Goal: Transaction & Acquisition: Purchase product/service

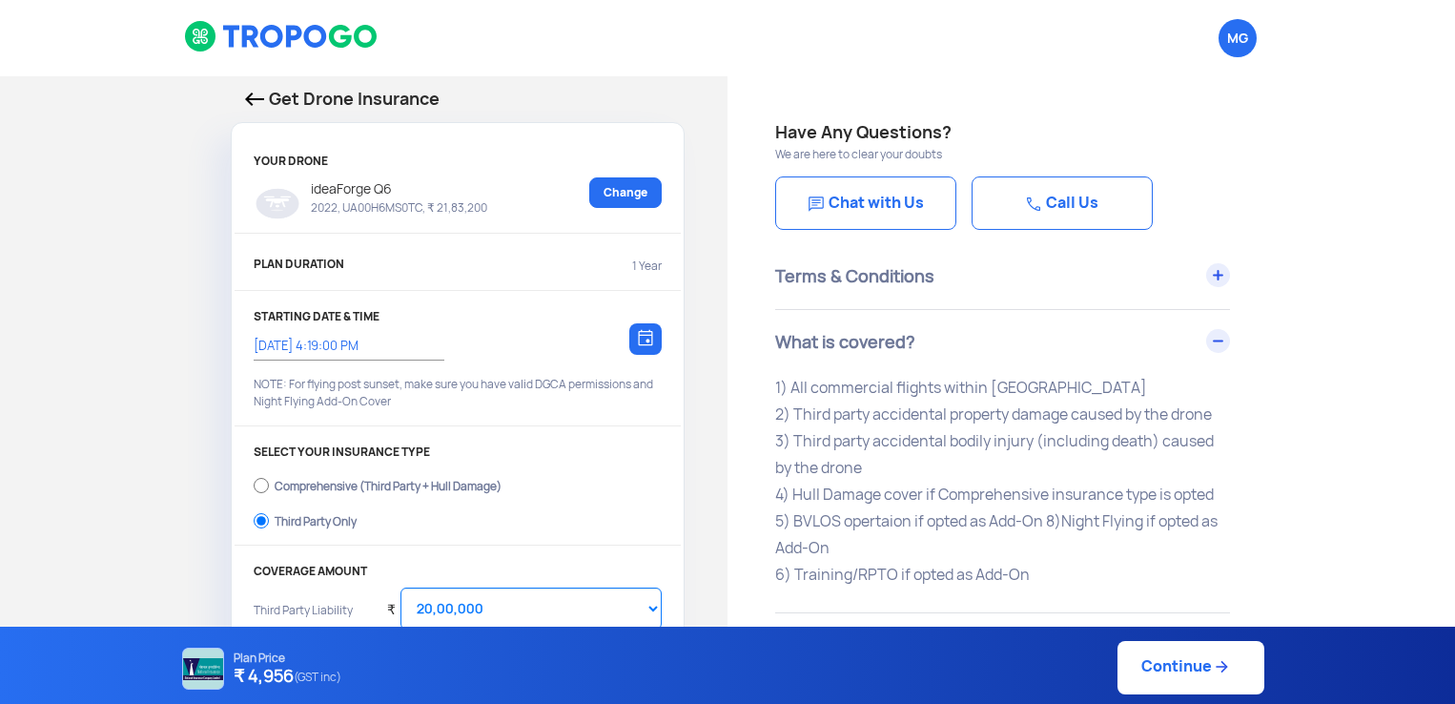
select select "2000000"
click at [259, 93] on img at bounding box center [254, 98] width 19 height 13
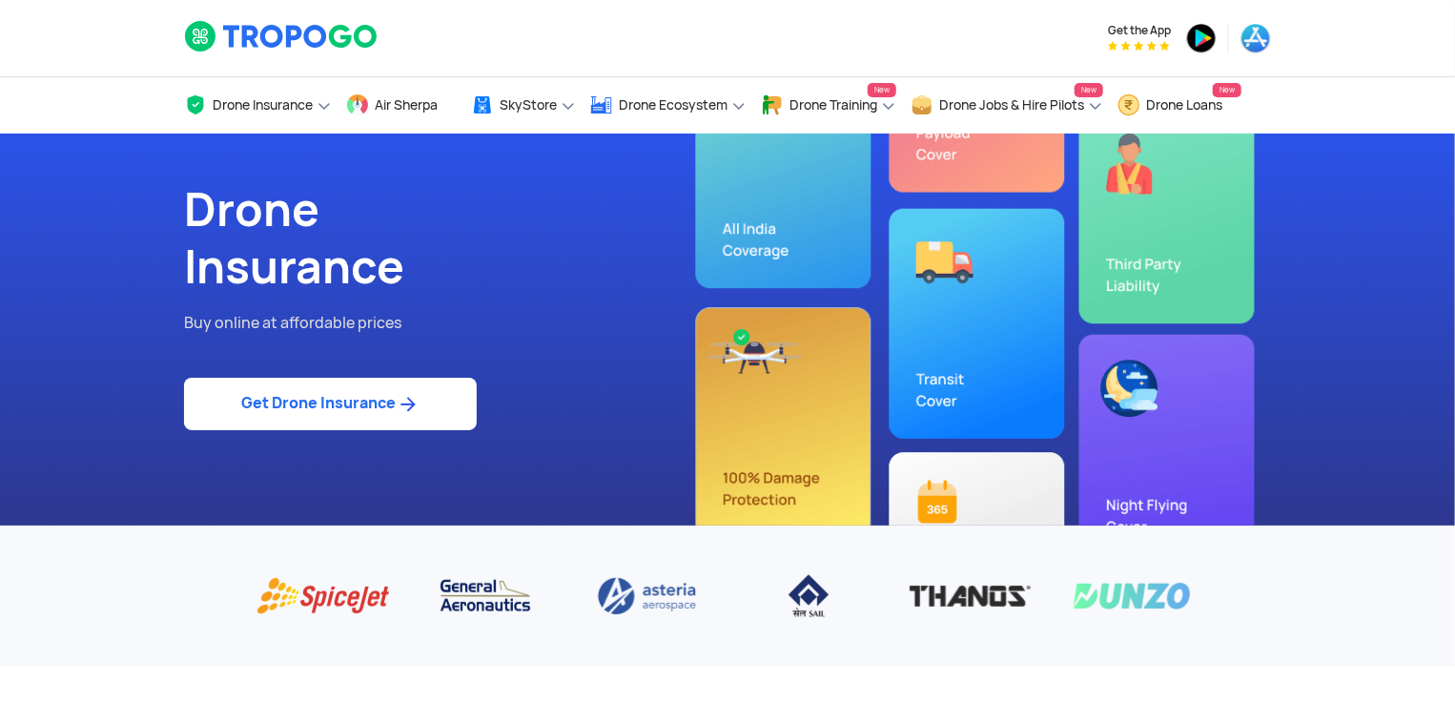
click at [407, 414] on img at bounding box center [408, 404] width 24 height 23
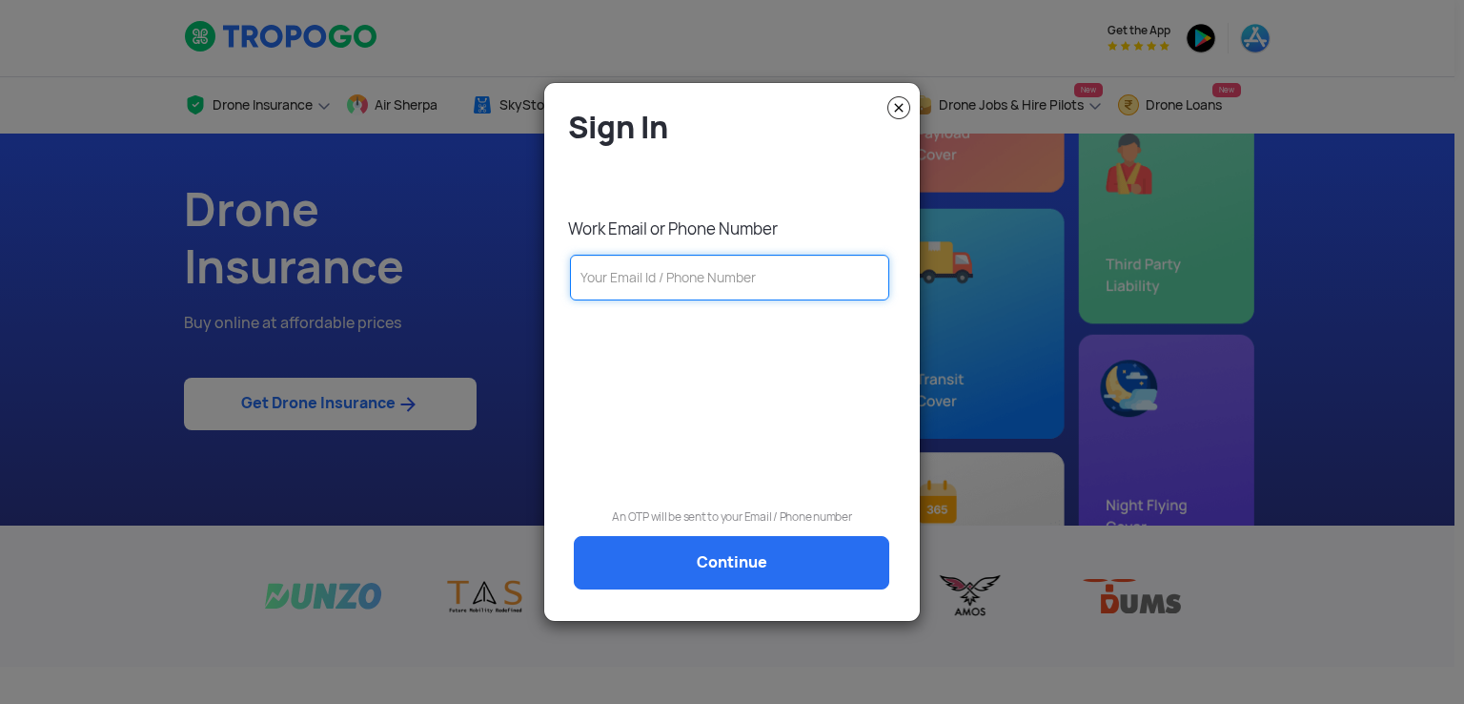
click at [660, 289] on input "text" at bounding box center [729, 278] width 319 height 46
paste input "[EMAIL_ADDRESS][DOMAIN_NAME]"
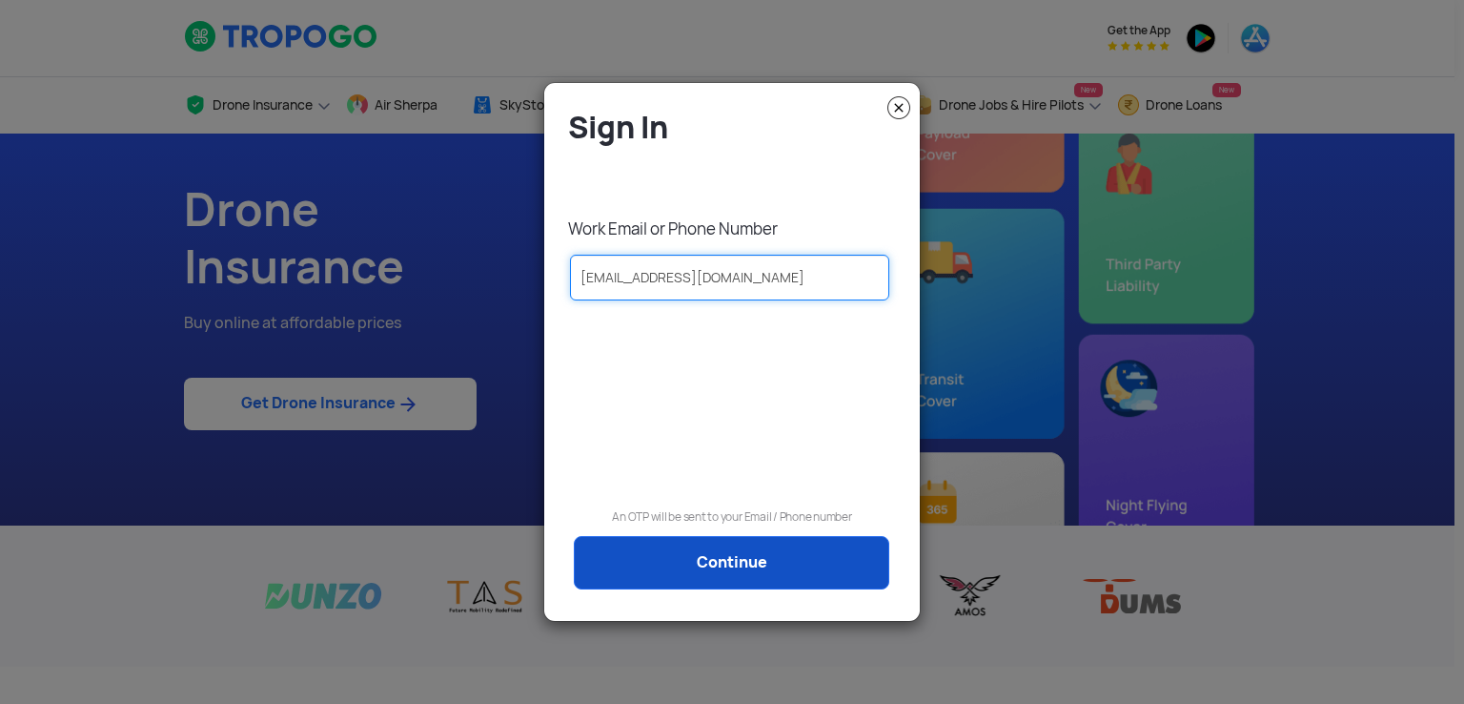
type input "[EMAIL_ADDRESS][DOMAIN_NAME]"
click at [768, 571] on link "Continue" at bounding box center [732, 562] width 316 height 53
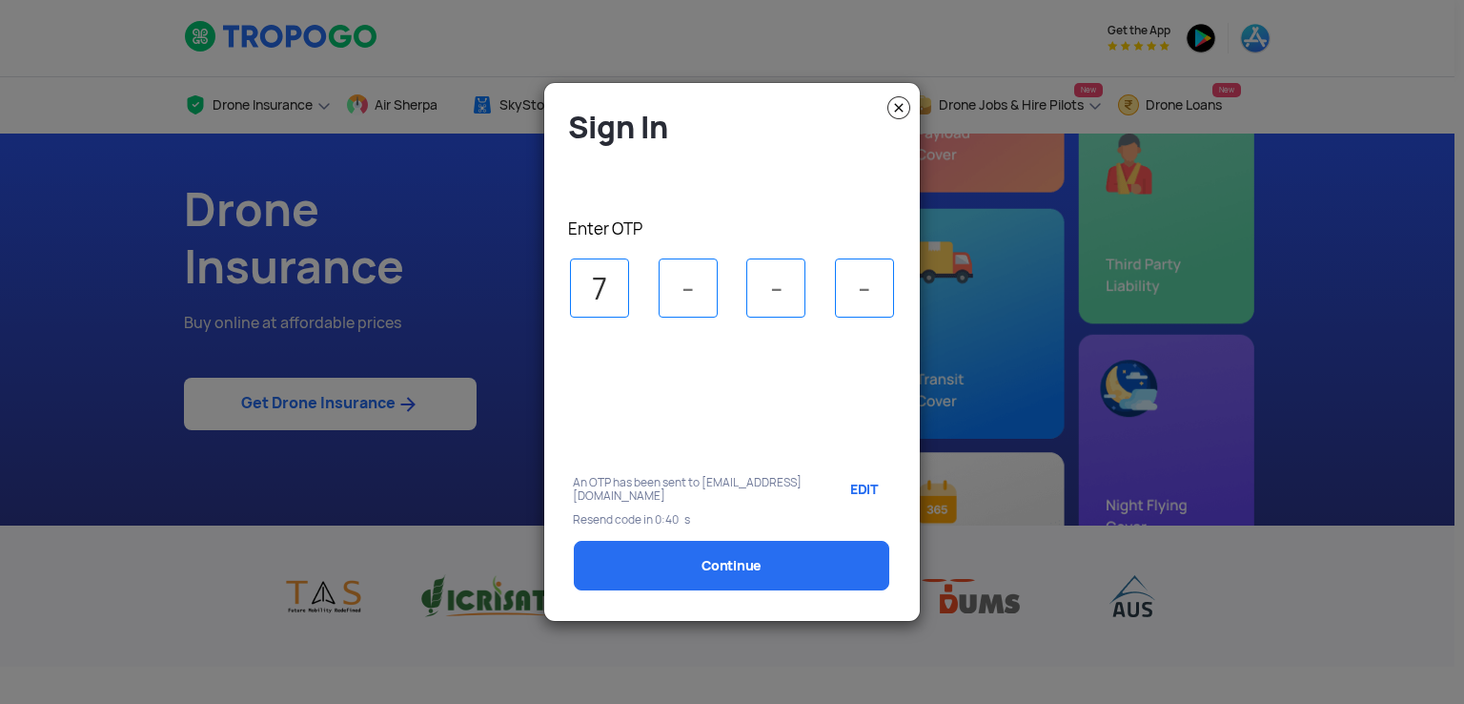
type input "7"
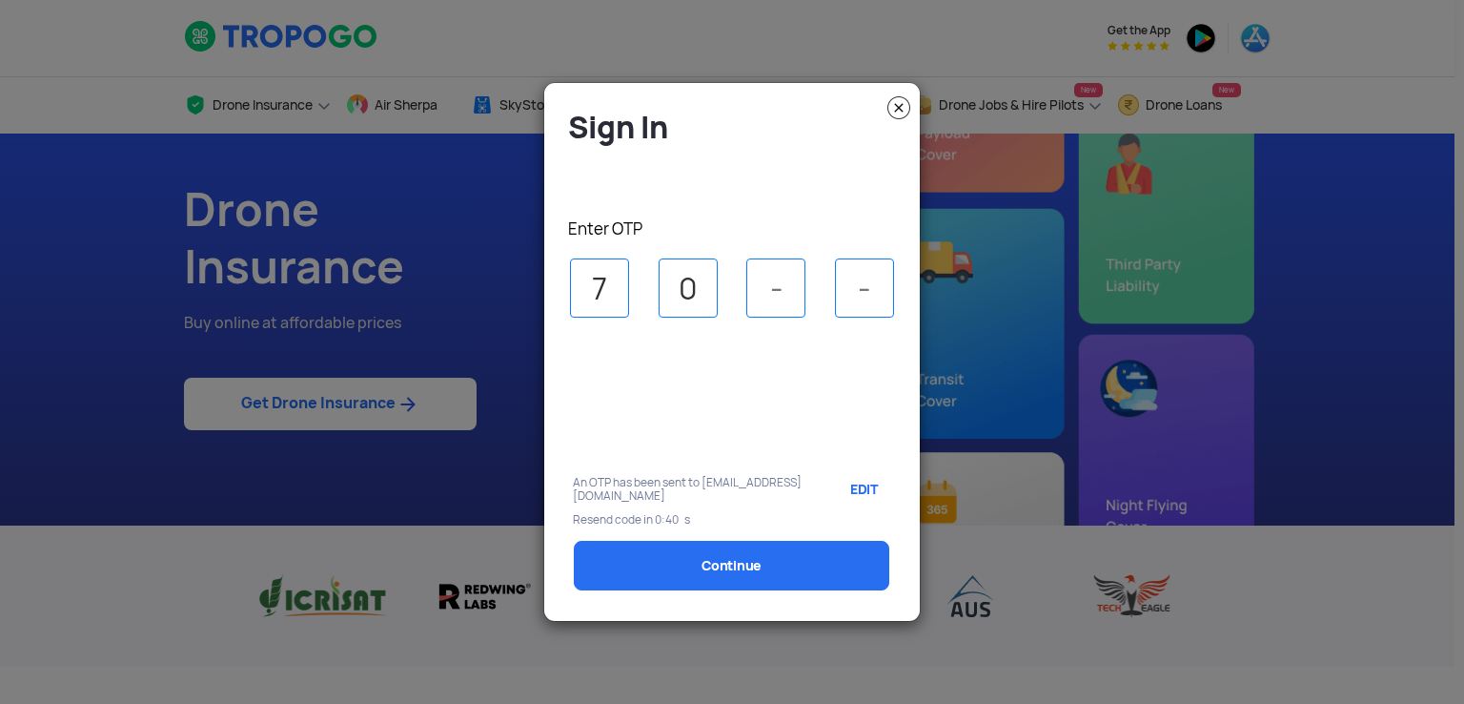
type input "0"
type input "7"
type input "6"
select select "1000000"
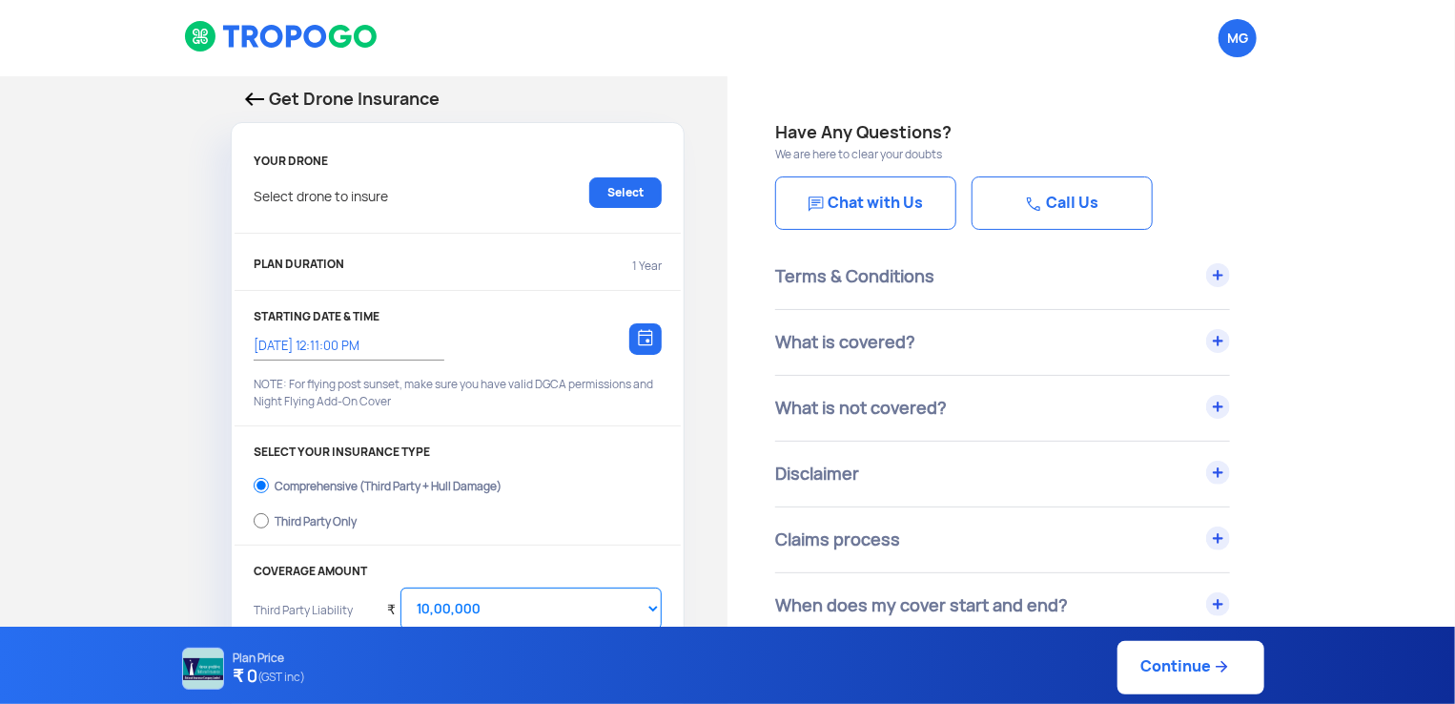
click at [256, 103] on img at bounding box center [254, 98] width 19 height 13
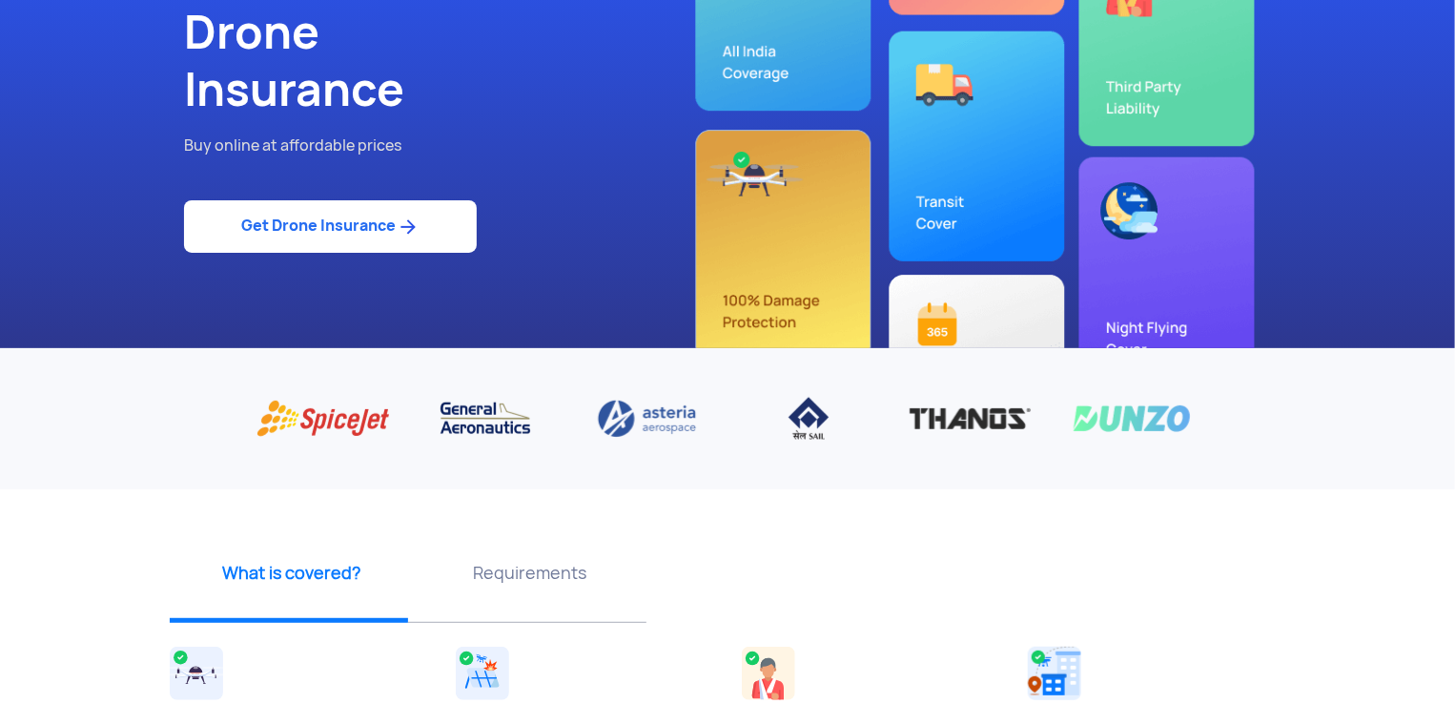
scroll to position [95, 0]
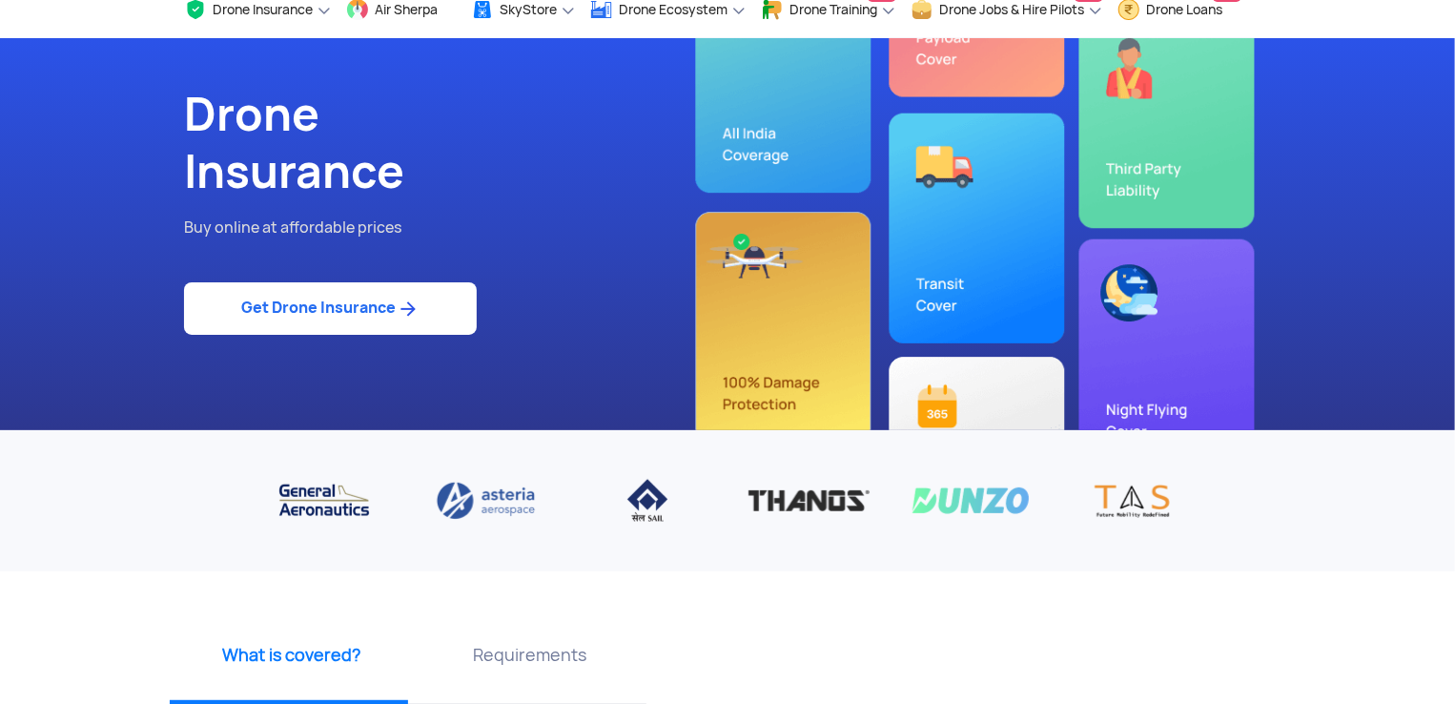
click at [367, 294] on link "Get Drone Insurance" at bounding box center [330, 308] width 293 height 52
select select "1000000"
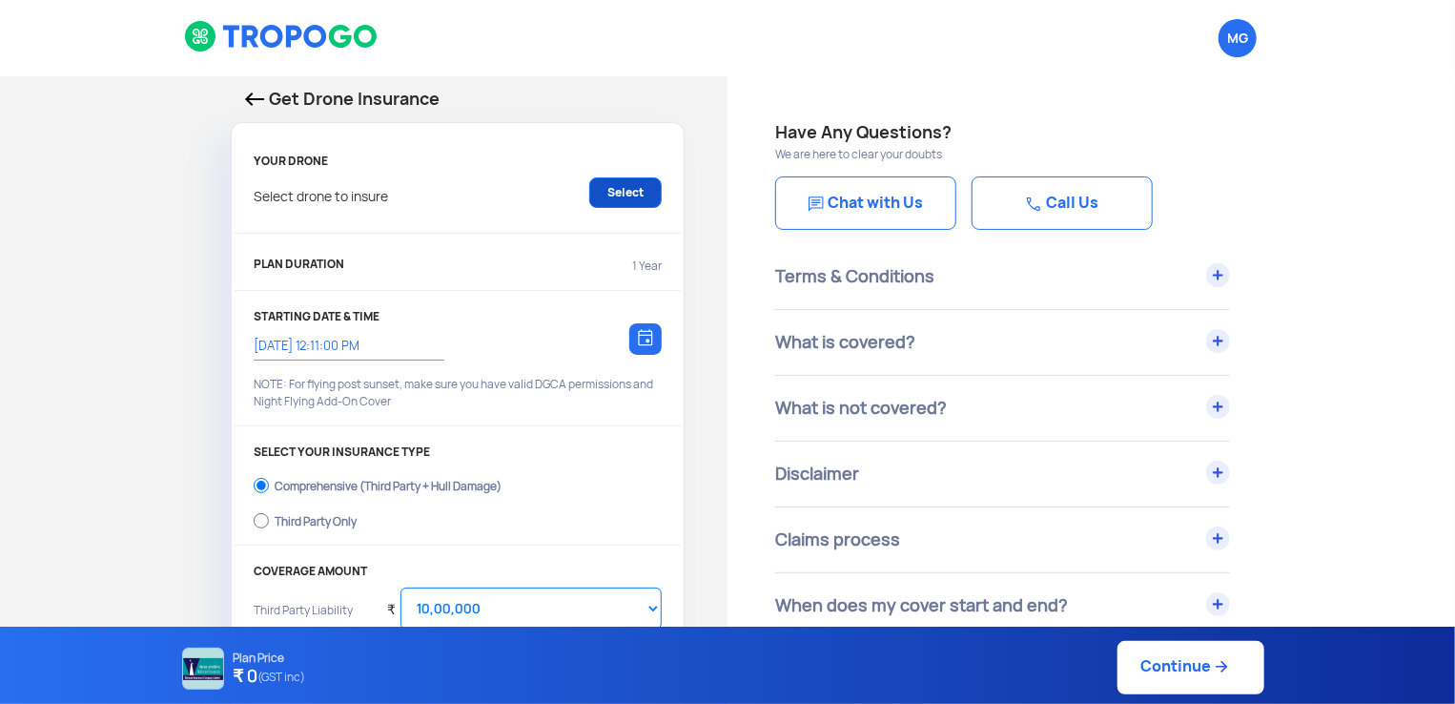
click at [644, 185] on link "Select" at bounding box center [625, 192] width 72 height 31
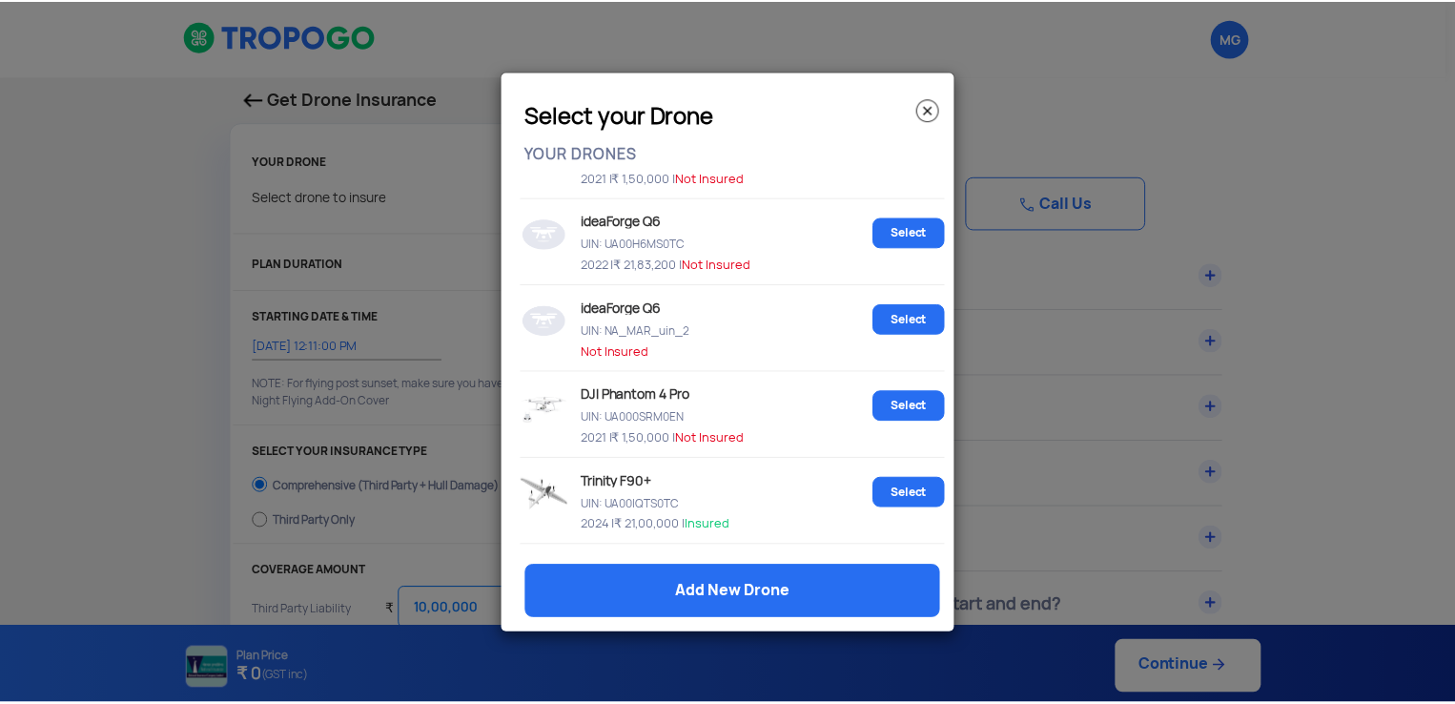
scroll to position [191, 0]
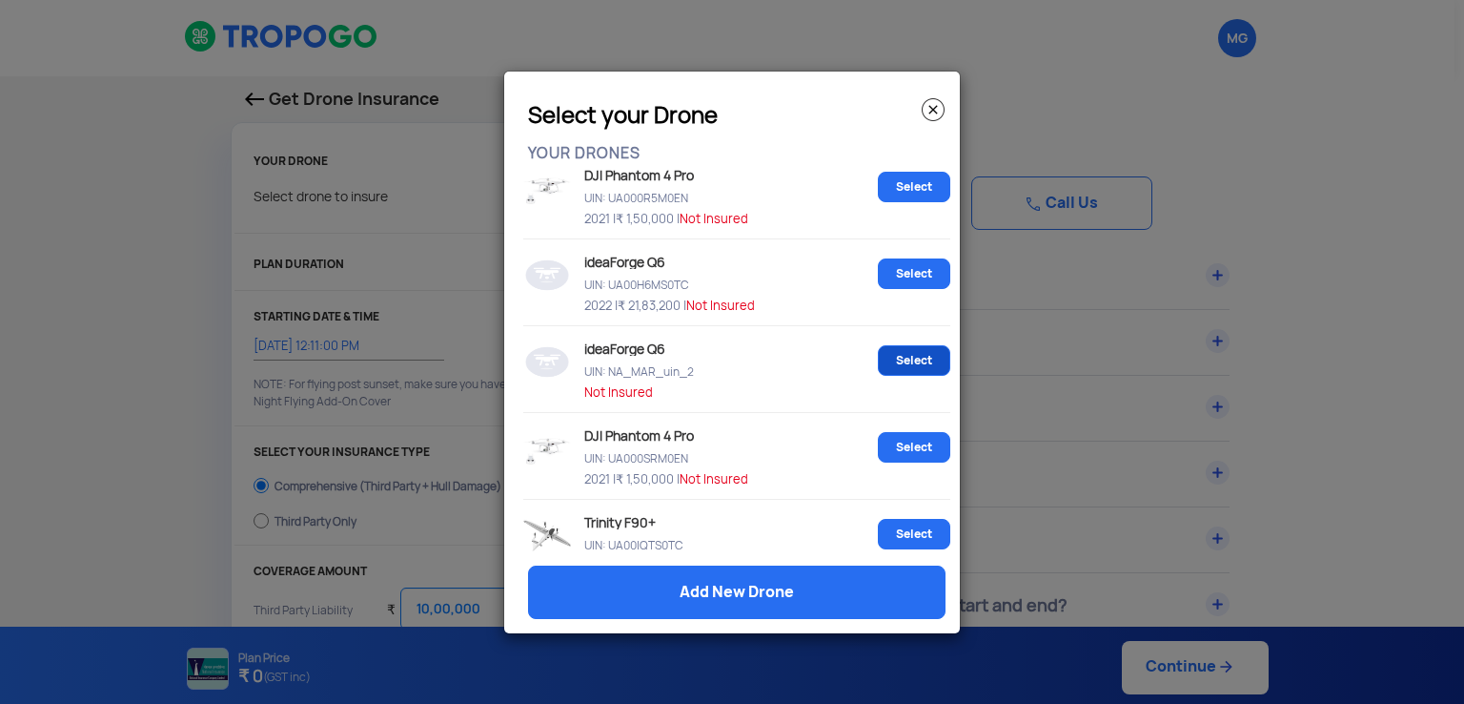
click at [923, 368] on link "Select" at bounding box center [914, 360] width 72 height 31
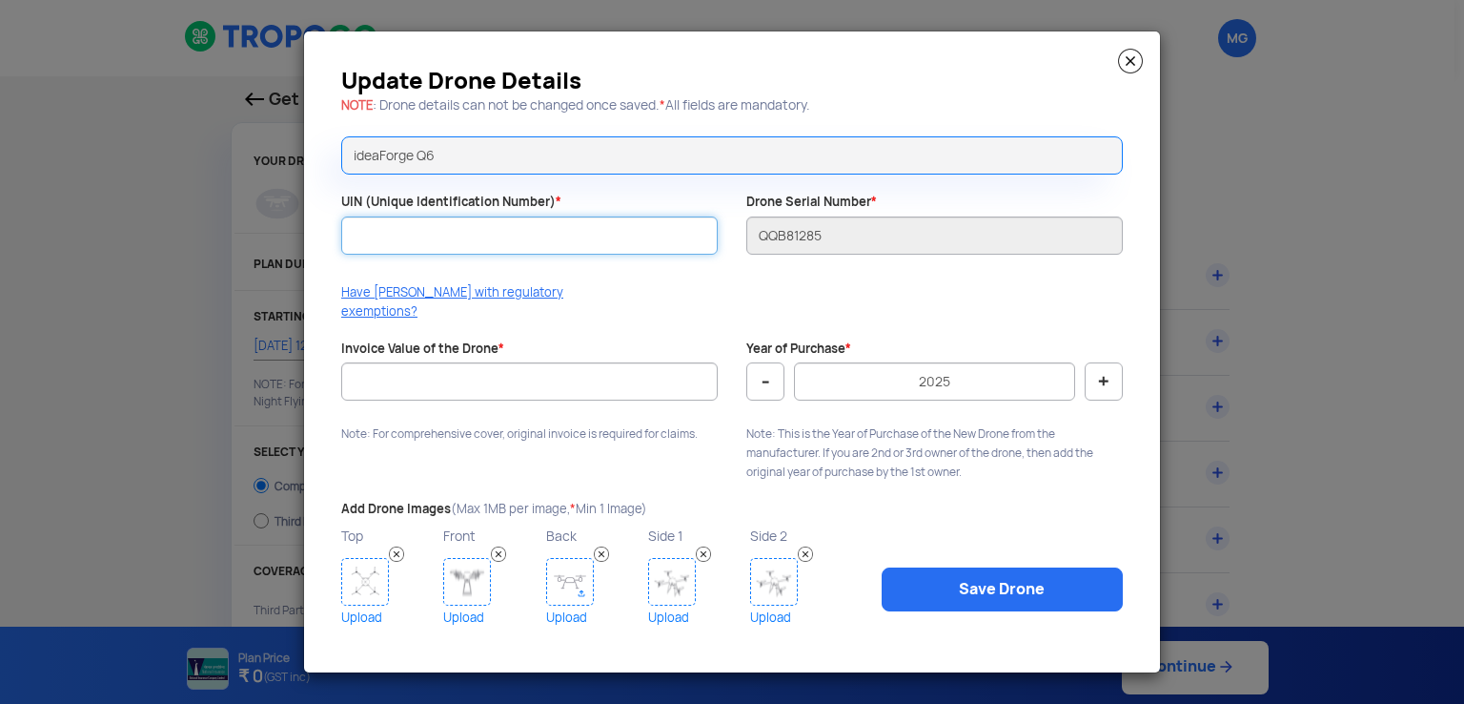
click at [534, 255] on input "UIN (Unique Identification Number) *" at bounding box center [529, 235] width 377 height 38
click at [504, 255] on input "UIN (Unique Identification Number) *" at bounding box center [529, 235] width 377 height 38
paste input "UA00H5GS0TC"
type input "UA00H5GS0TC"
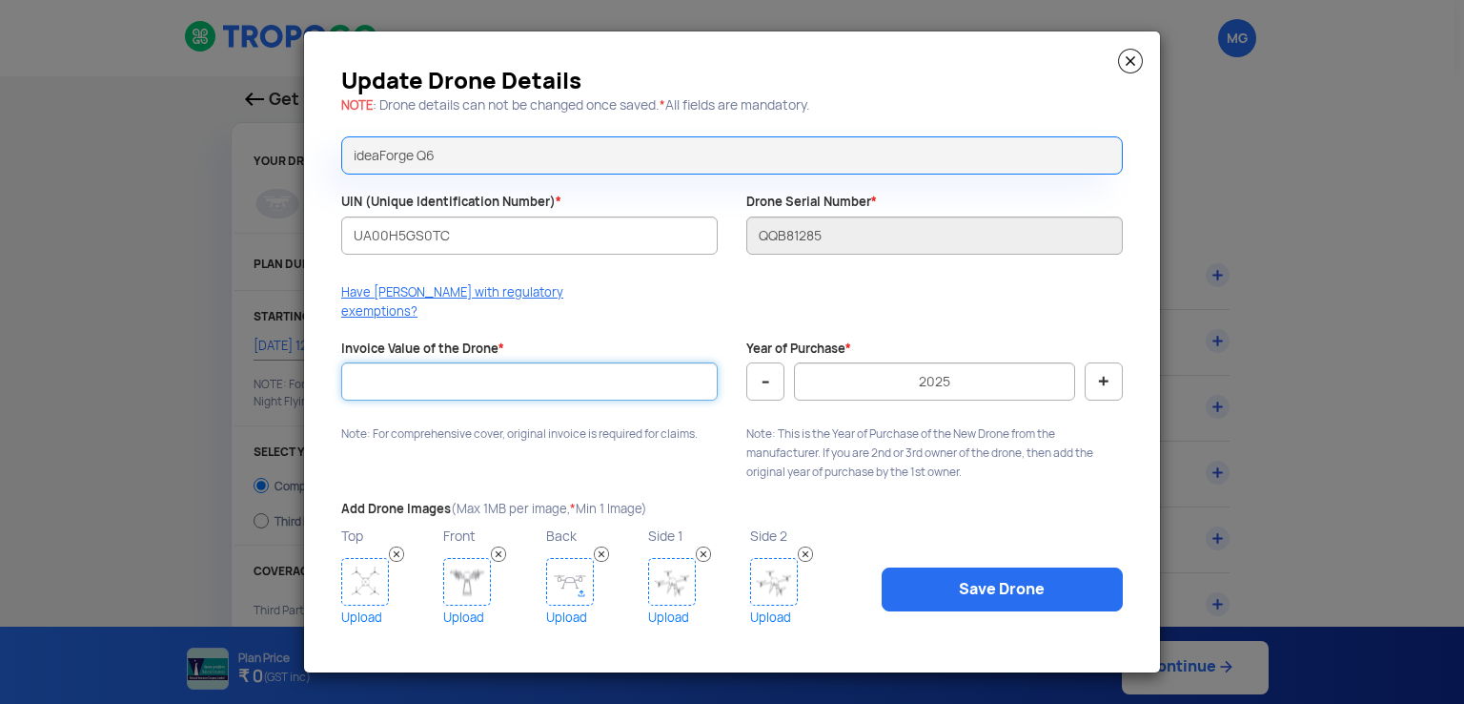
click at [540, 379] on input "Invoice Value of the Drone *" at bounding box center [529, 381] width 377 height 38
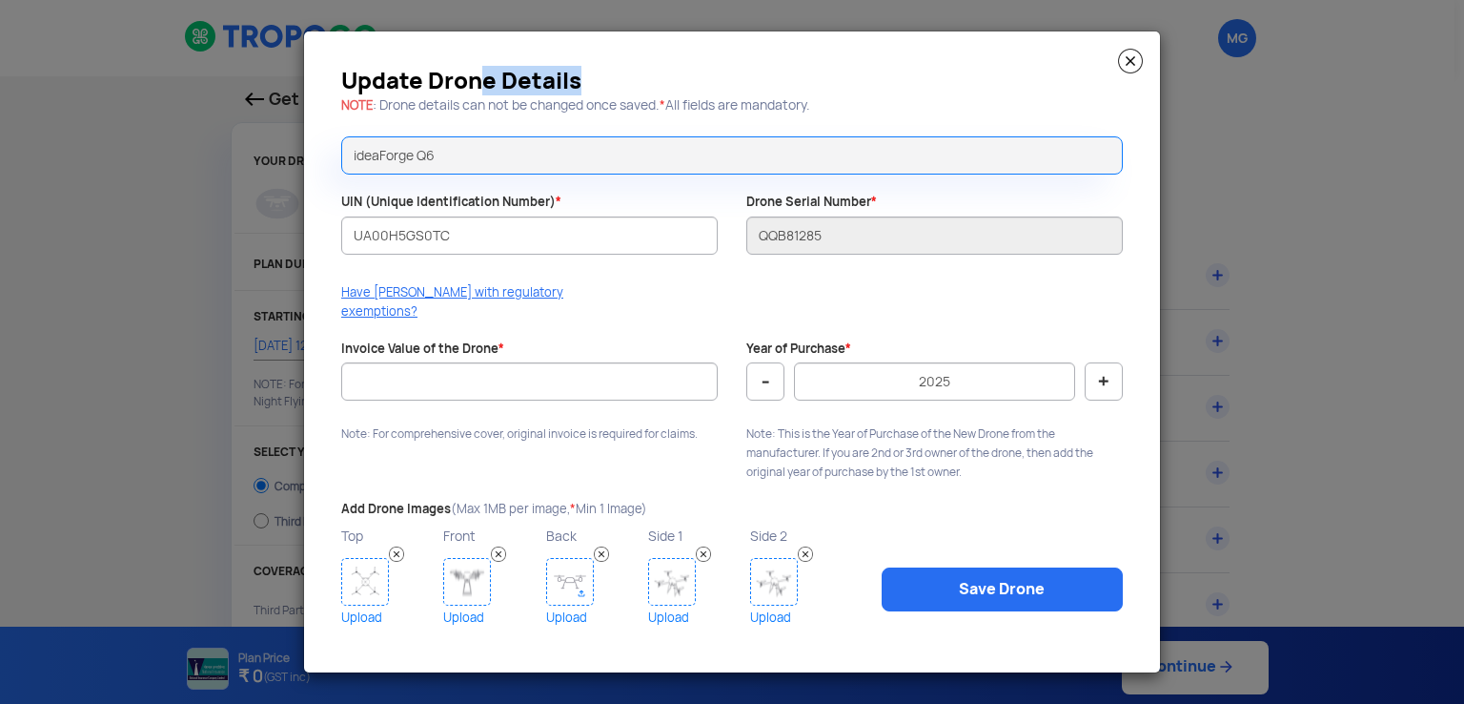
drag, startPoint x: 481, startPoint y: 69, endPoint x: 603, endPoint y: 68, distance: 122.0
click at [603, 68] on div "Update Drone Details NOTE : Drone details can not be changed once saved. * All …" at bounding box center [732, 88] width 810 height 68
click at [599, 66] on div "Update Drone Details NOTE : Drone details can not be changed once saved. * All …" at bounding box center [732, 88] width 810 height 68
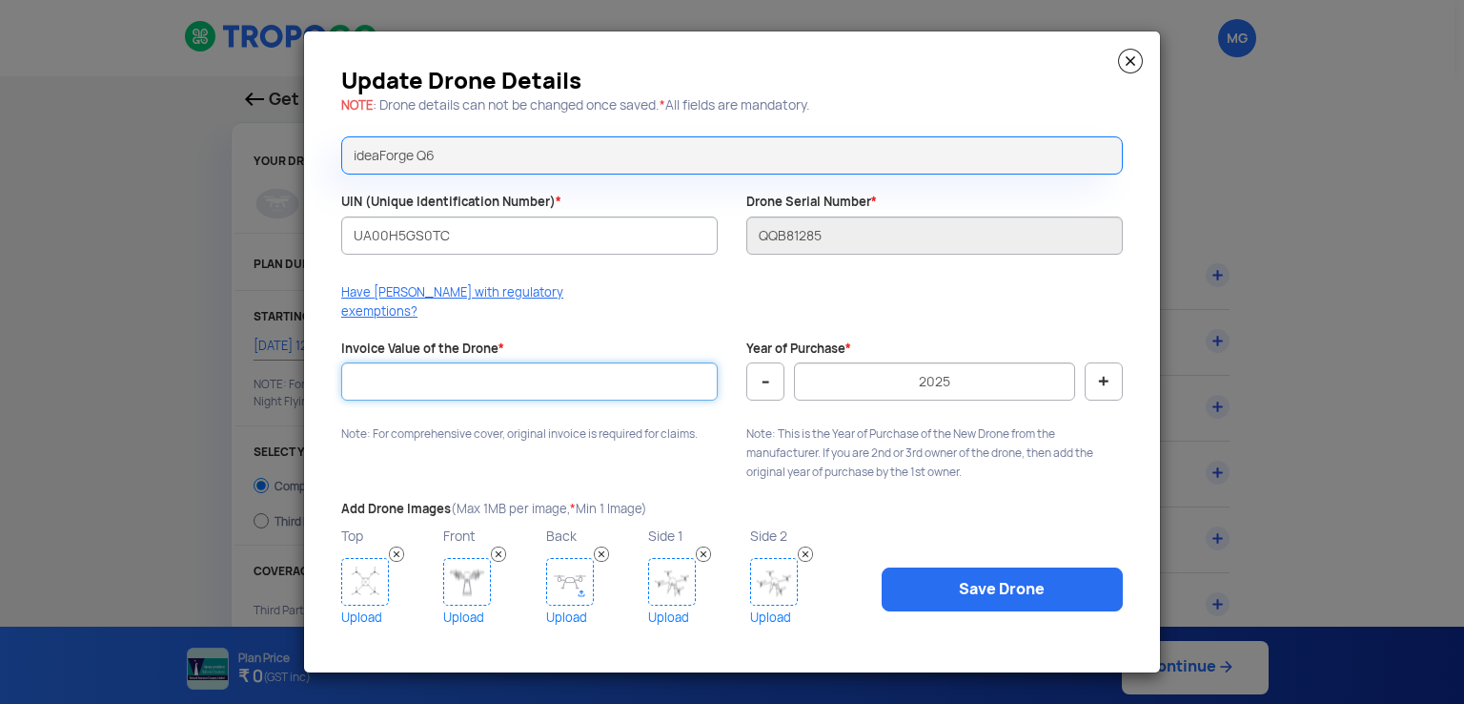
click at [520, 377] on input "Invoice Value of the Drone *" at bounding box center [529, 381] width 377 height 38
type input "2183200"
click at [750, 375] on button "-" at bounding box center [766, 381] width 38 height 38
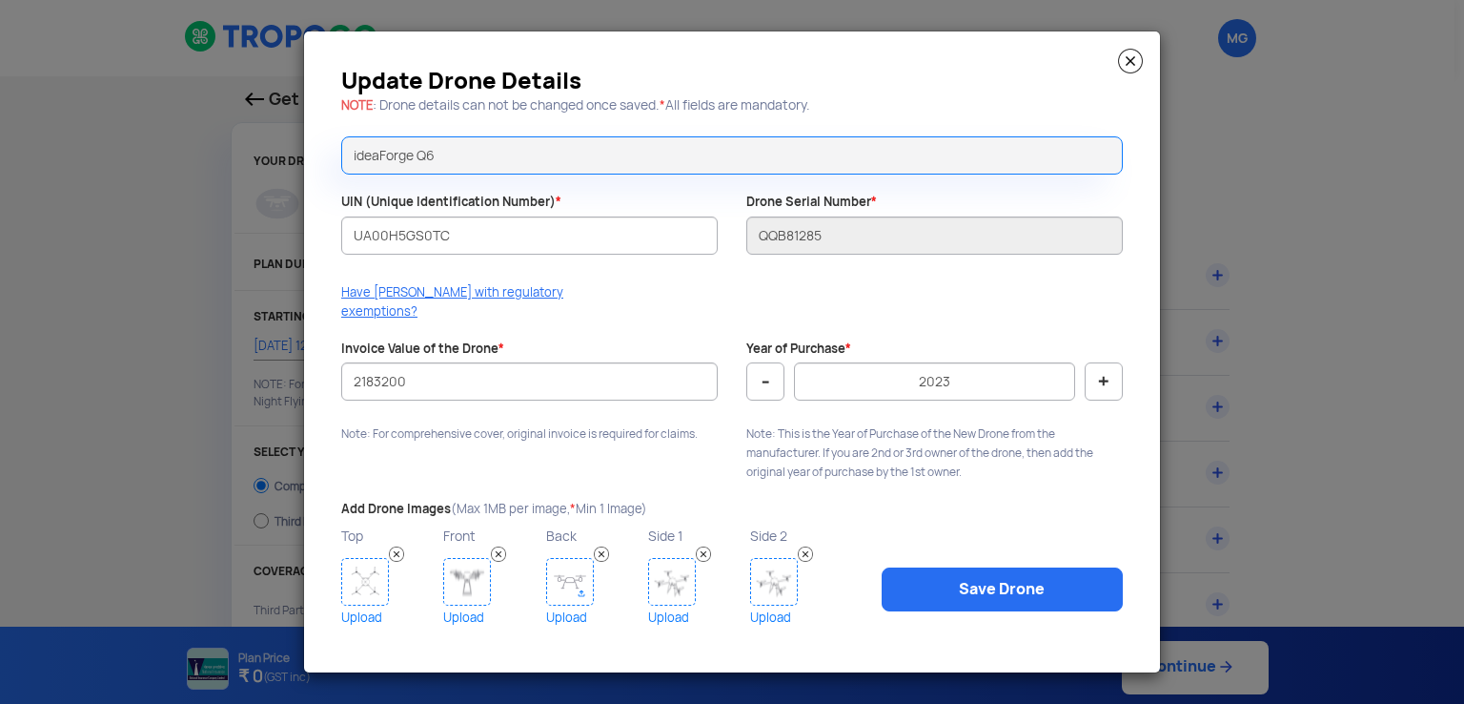
type input "2022"
click at [362, 566] on img at bounding box center [365, 582] width 48 height 48
click at [470, 591] on img at bounding box center [467, 582] width 48 height 48
click at [563, 584] on img at bounding box center [570, 582] width 48 height 48
click at [690, 581] on img at bounding box center [672, 582] width 48 height 48
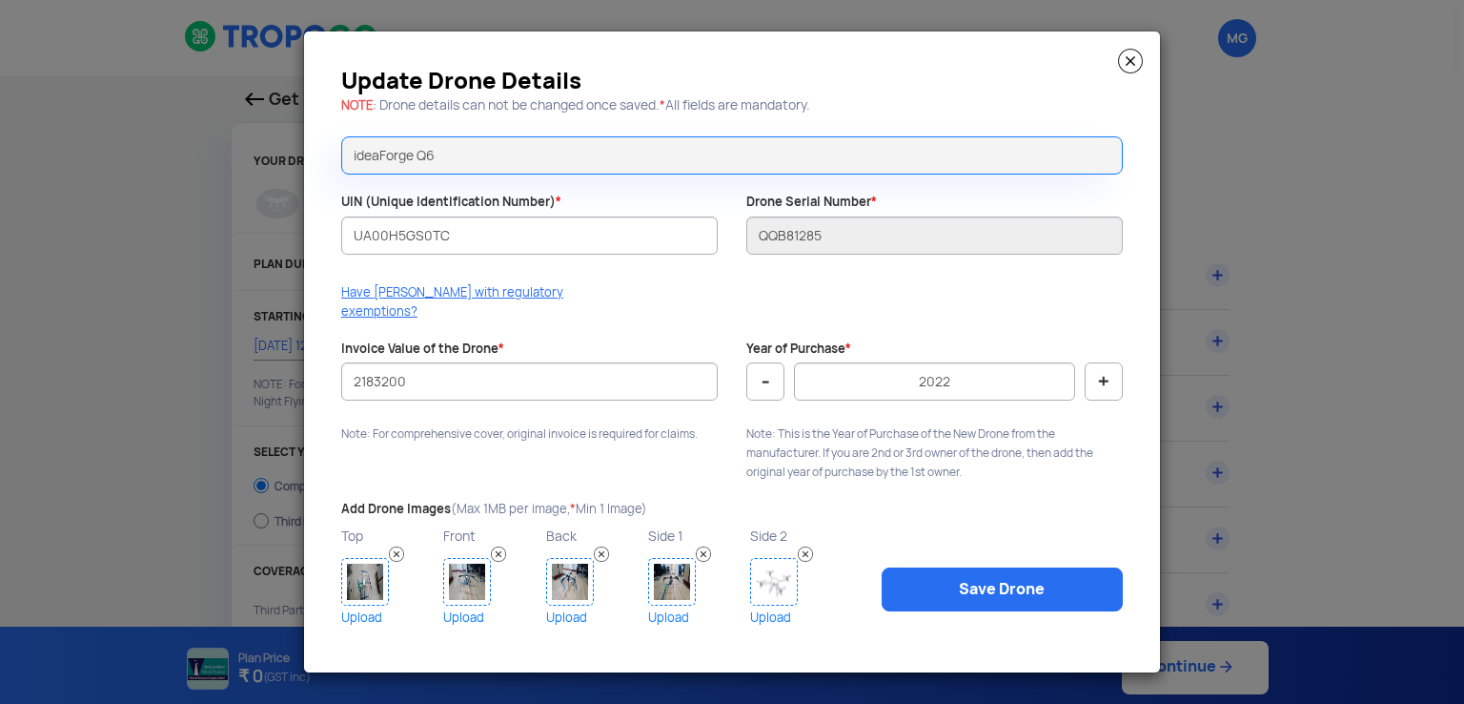
click at [778, 572] on img at bounding box center [774, 582] width 48 height 48
click at [999, 576] on link "Save Drone" at bounding box center [1002, 589] width 241 height 44
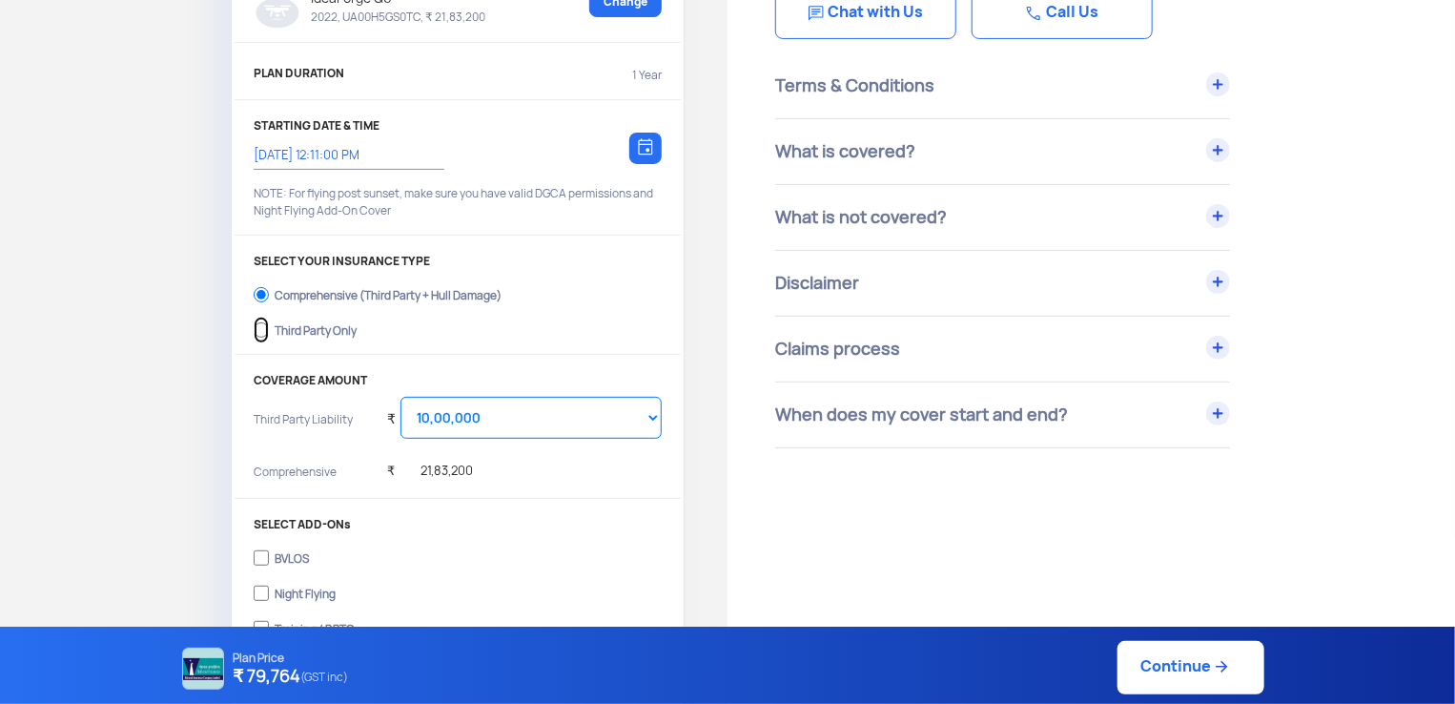
click at [263, 332] on input "Third Party Only" at bounding box center [261, 330] width 15 height 27
radio input "true"
select select "2000000"
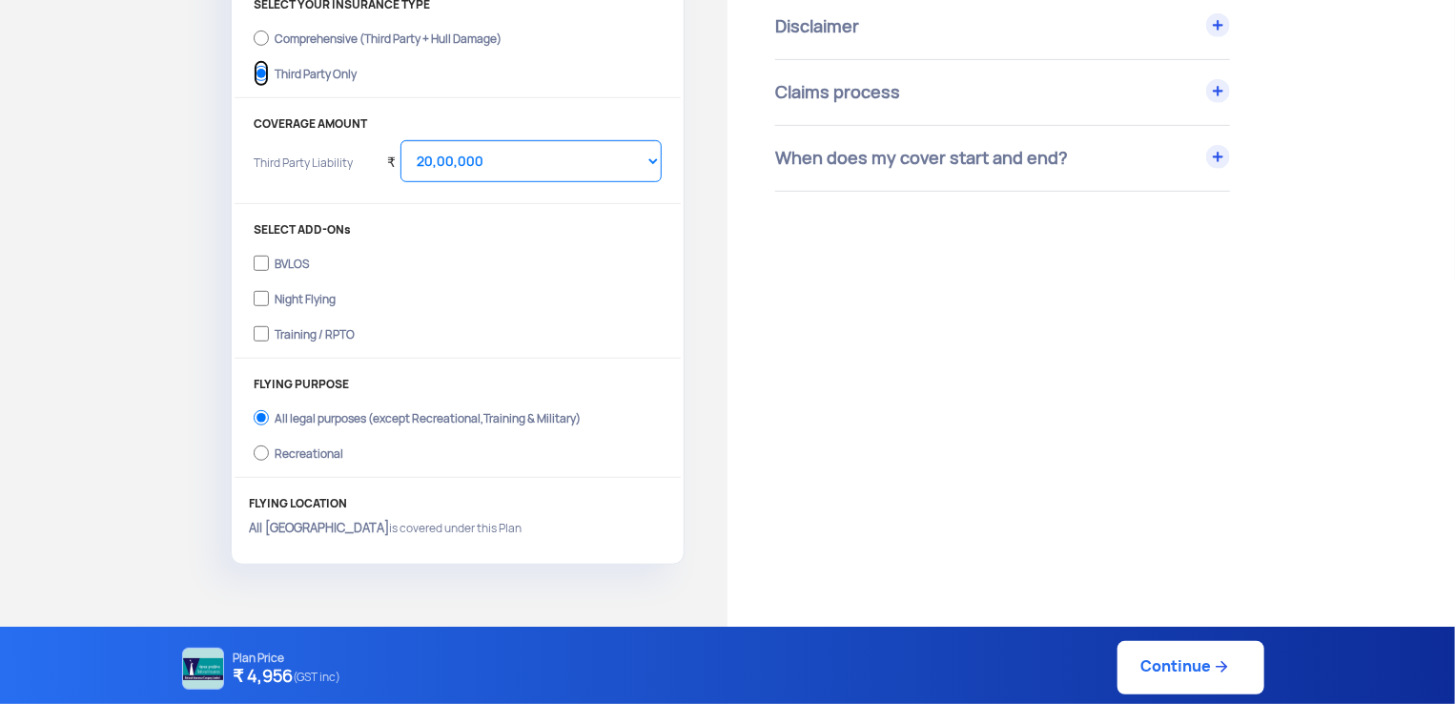
scroll to position [381, 0]
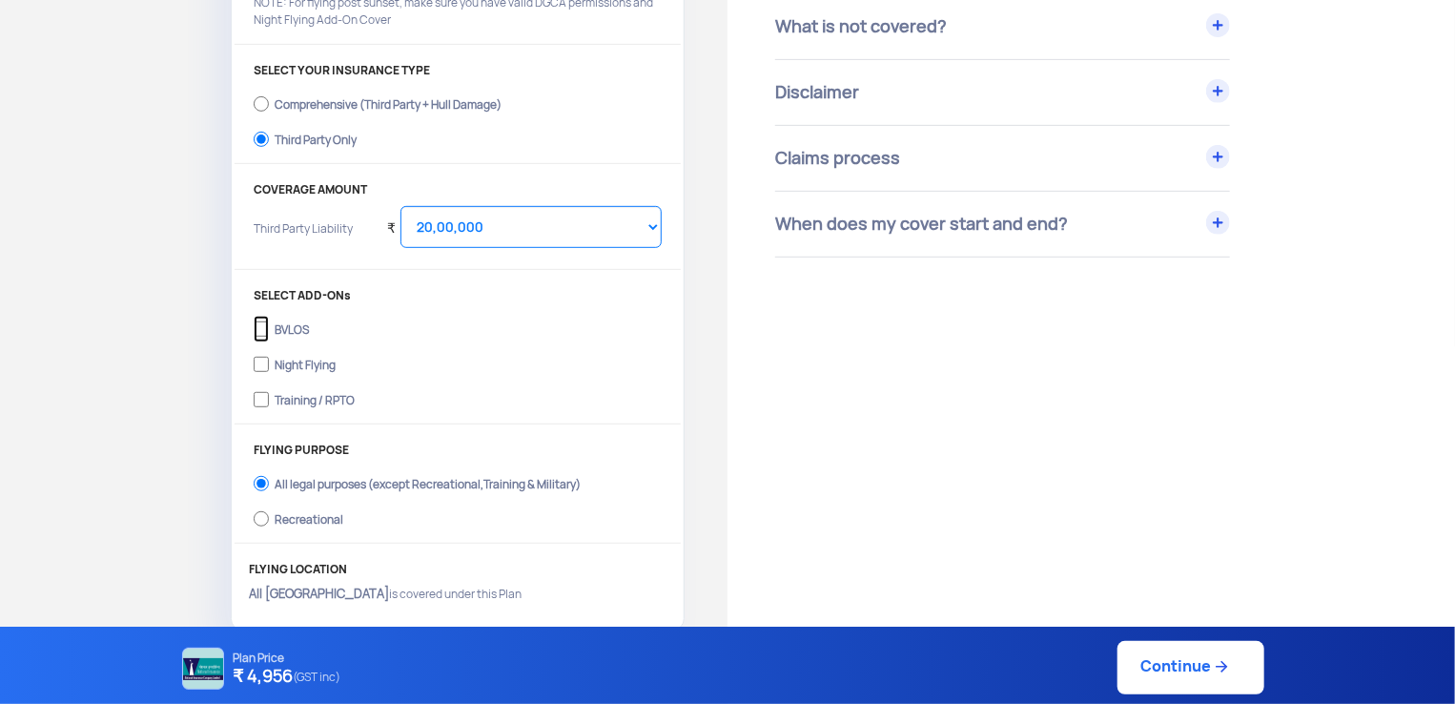
click at [262, 328] on input "BVLOS" at bounding box center [261, 329] width 15 height 27
checkbox input "true"
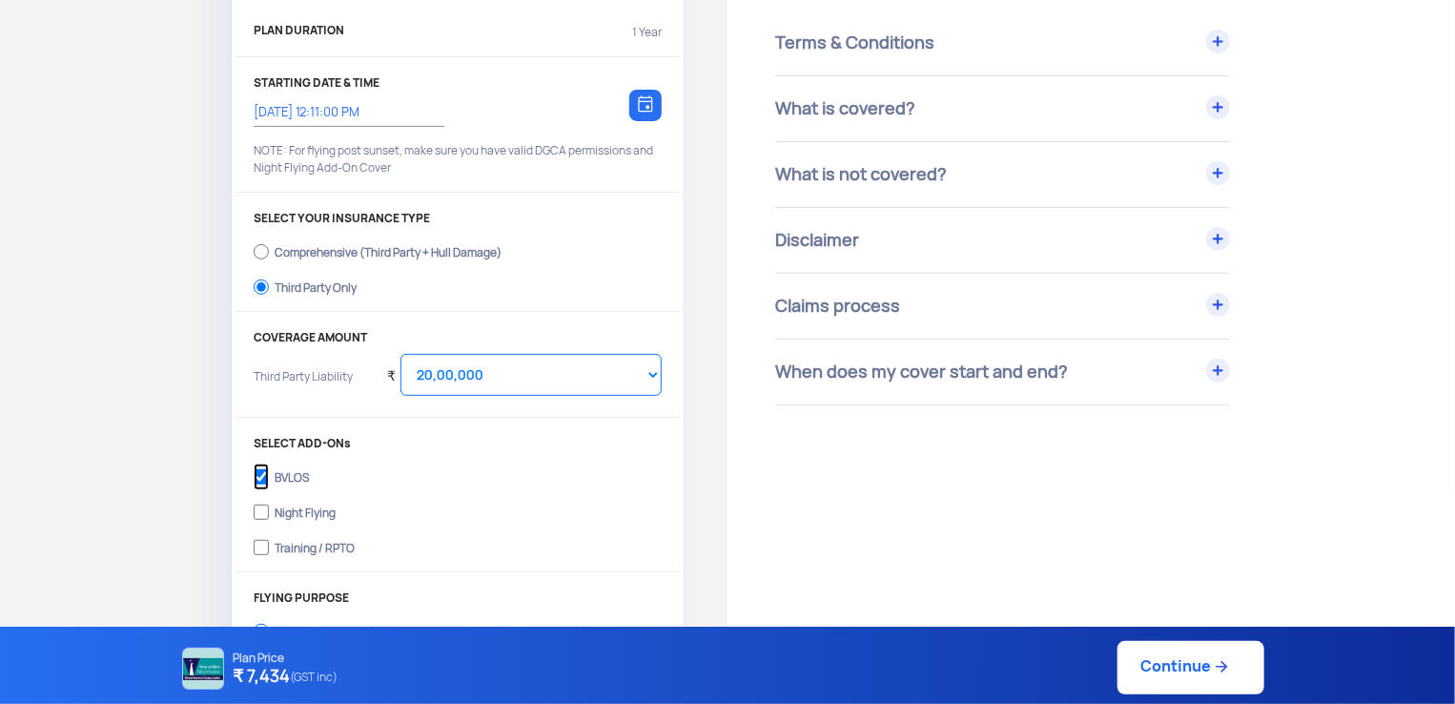
scroll to position [191, 0]
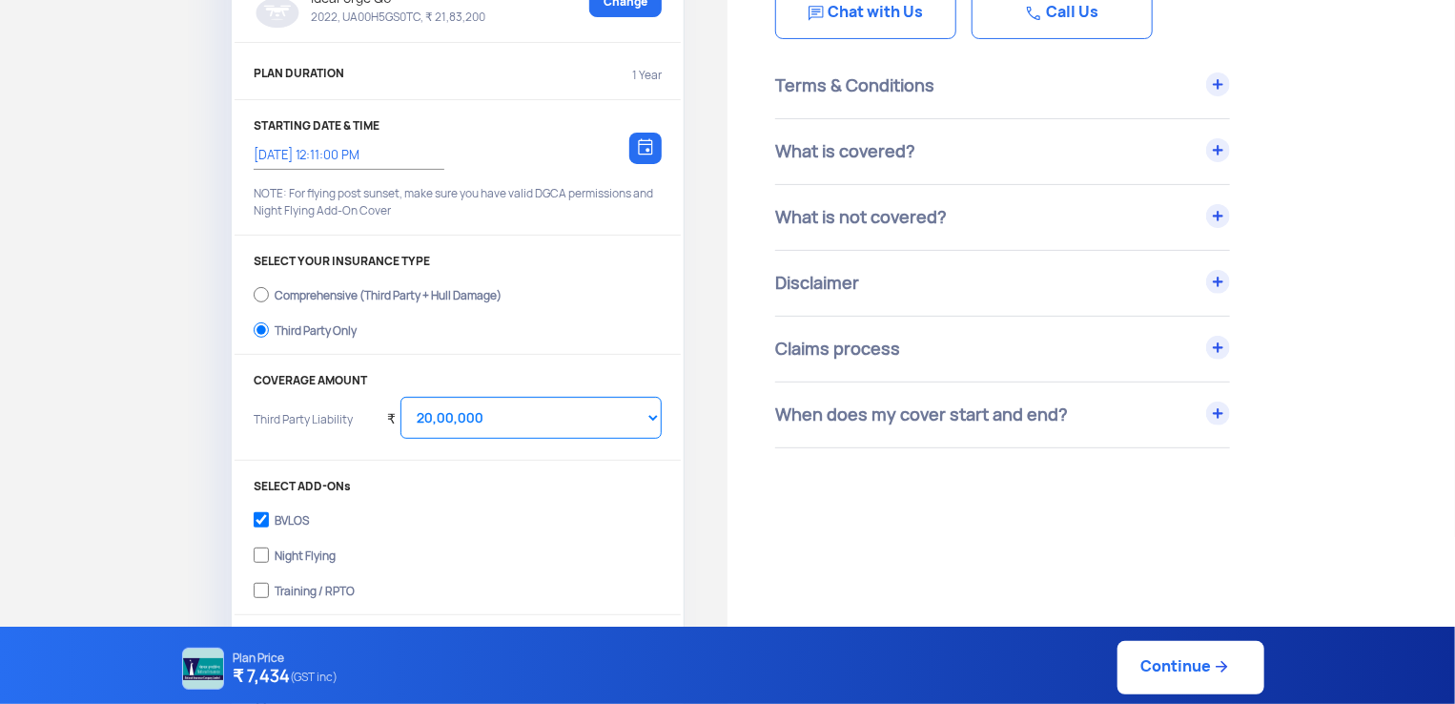
click at [1171, 668] on link "Continue" at bounding box center [1190, 667] width 147 height 53
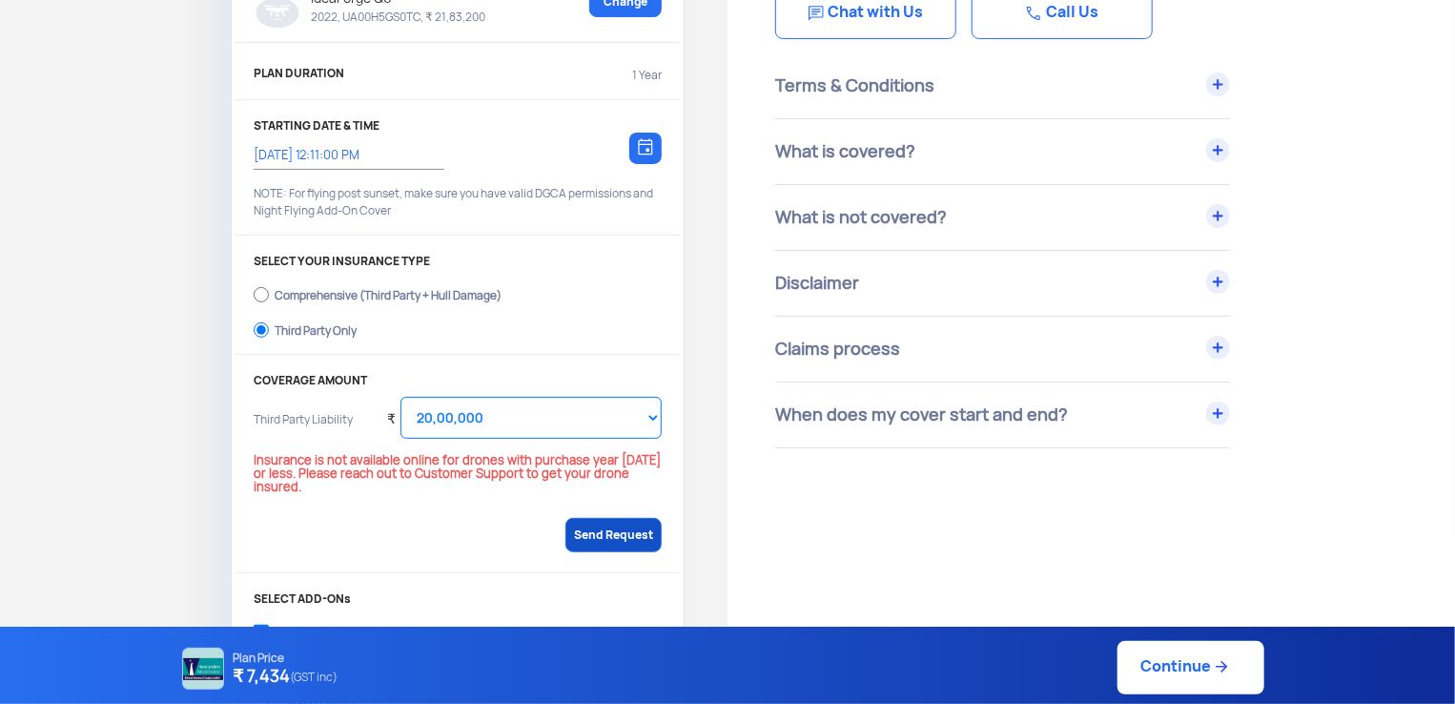
click at [618, 521] on link "Send Request" at bounding box center [613, 535] width 96 height 34
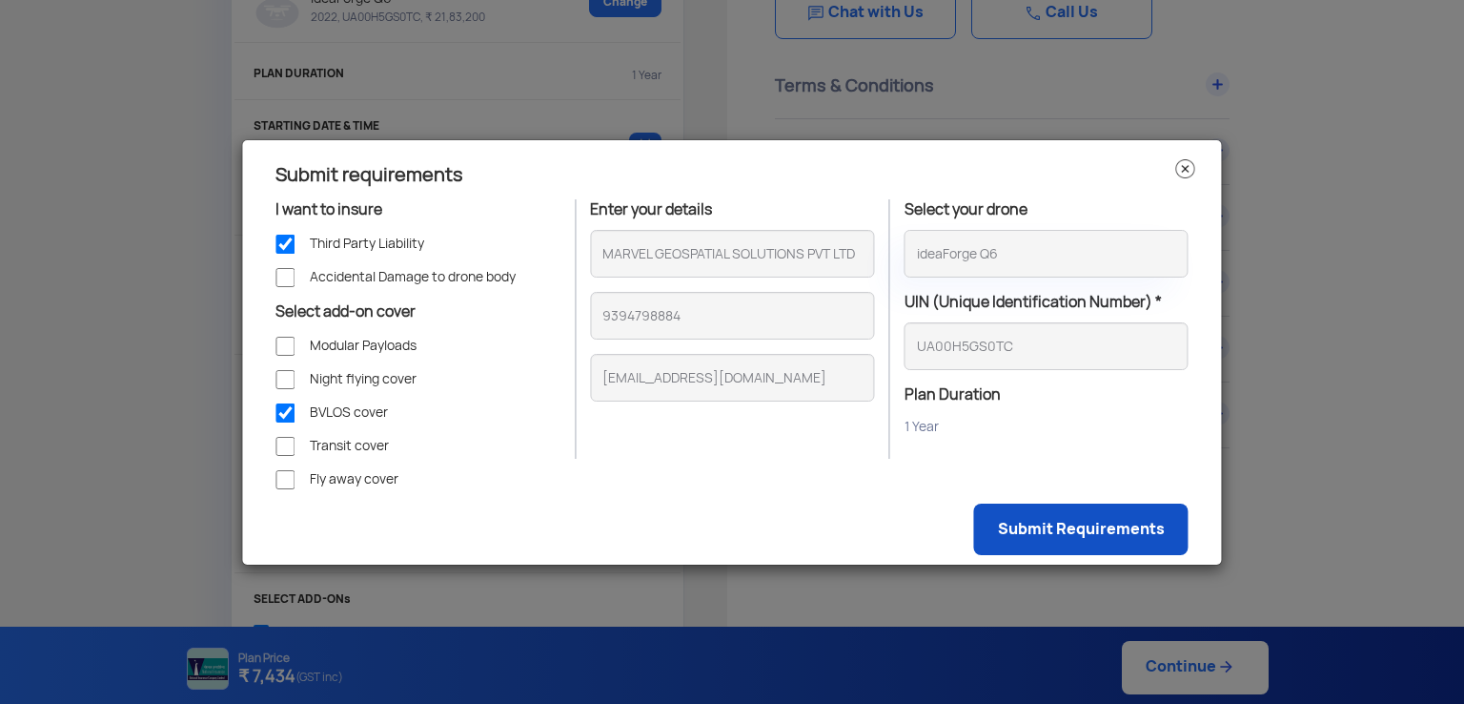
click at [1065, 540] on link "Submit Requirements" at bounding box center [1081, 528] width 215 height 51
checkbox input "true"
checkbox input "false"
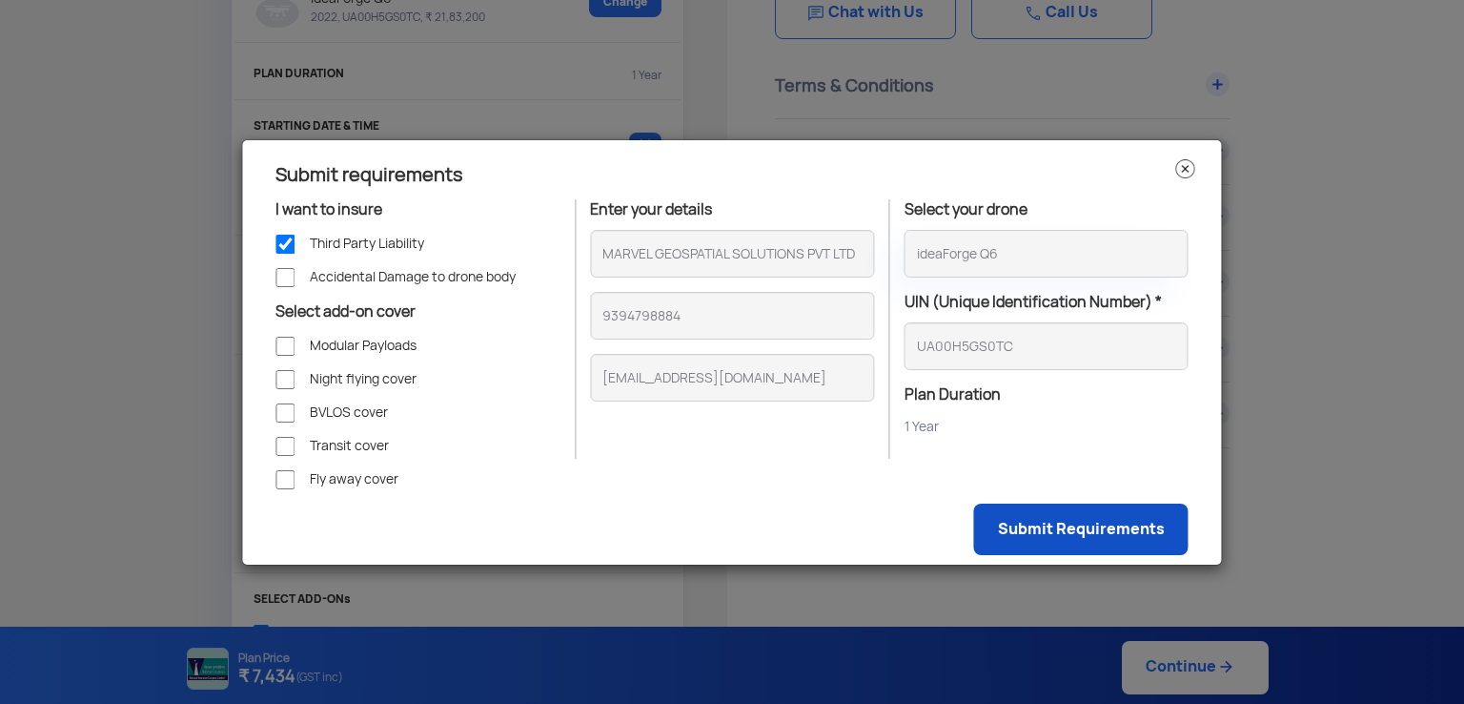
checkbox input "false"
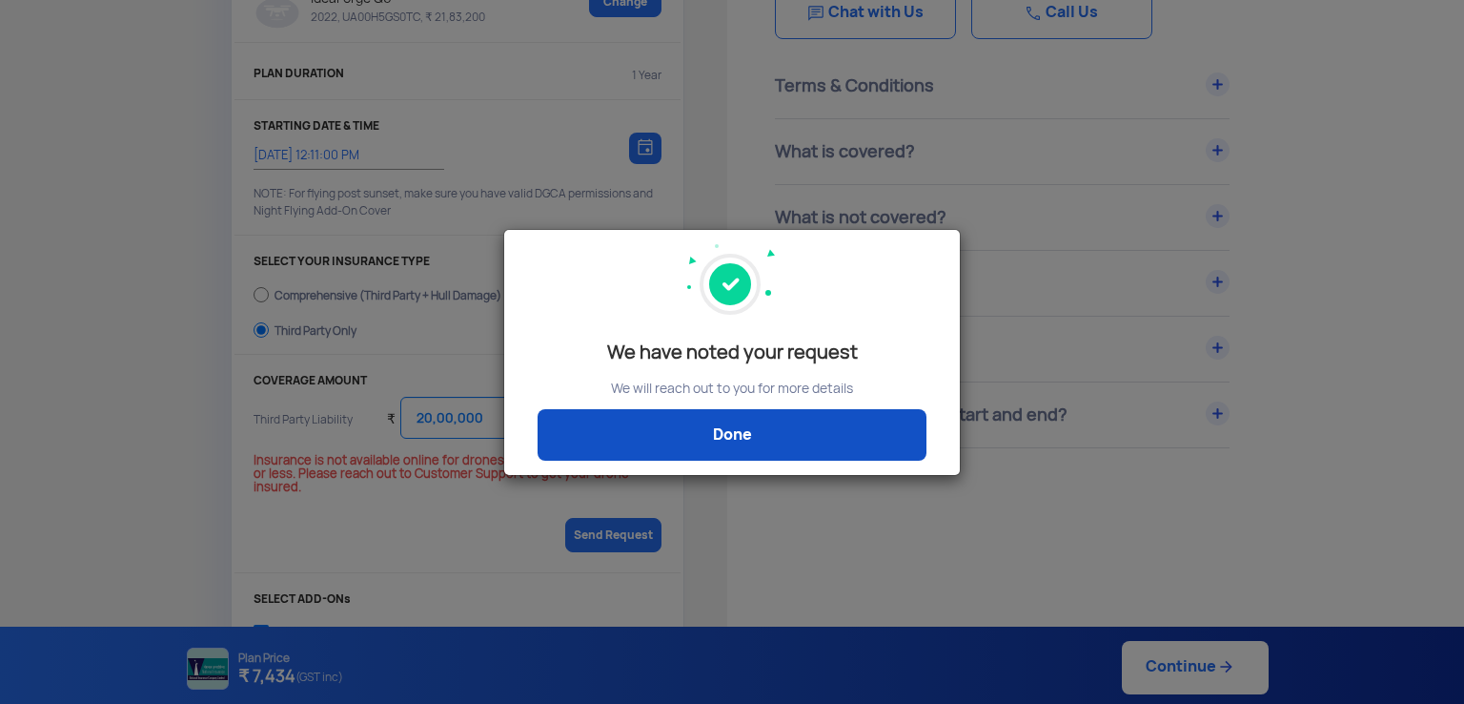
click at [770, 440] on link "Done" at bounding box center [732, 434] width 389 height 51
